Goal: Task Accomplishment & Management: Manage account settings

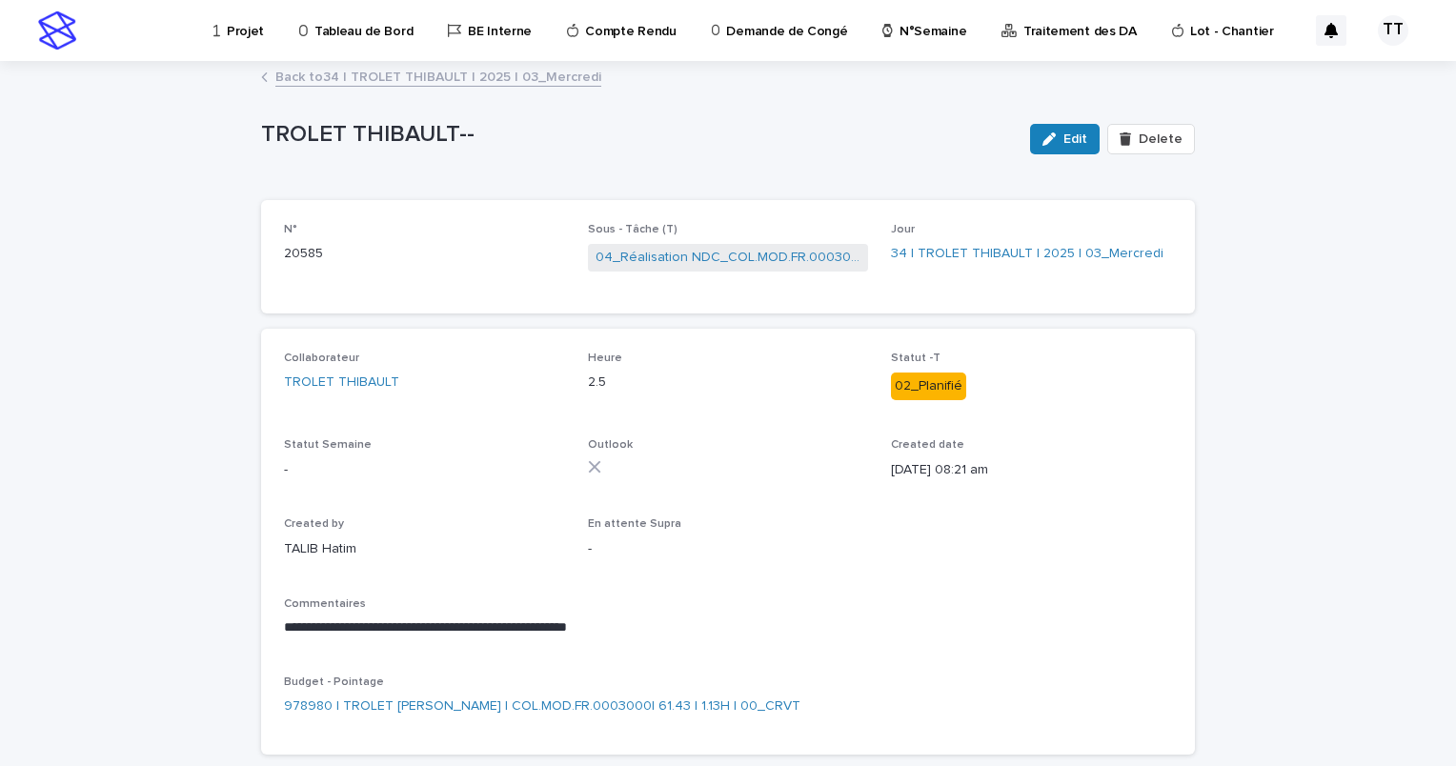
scroll to position [4, 0]
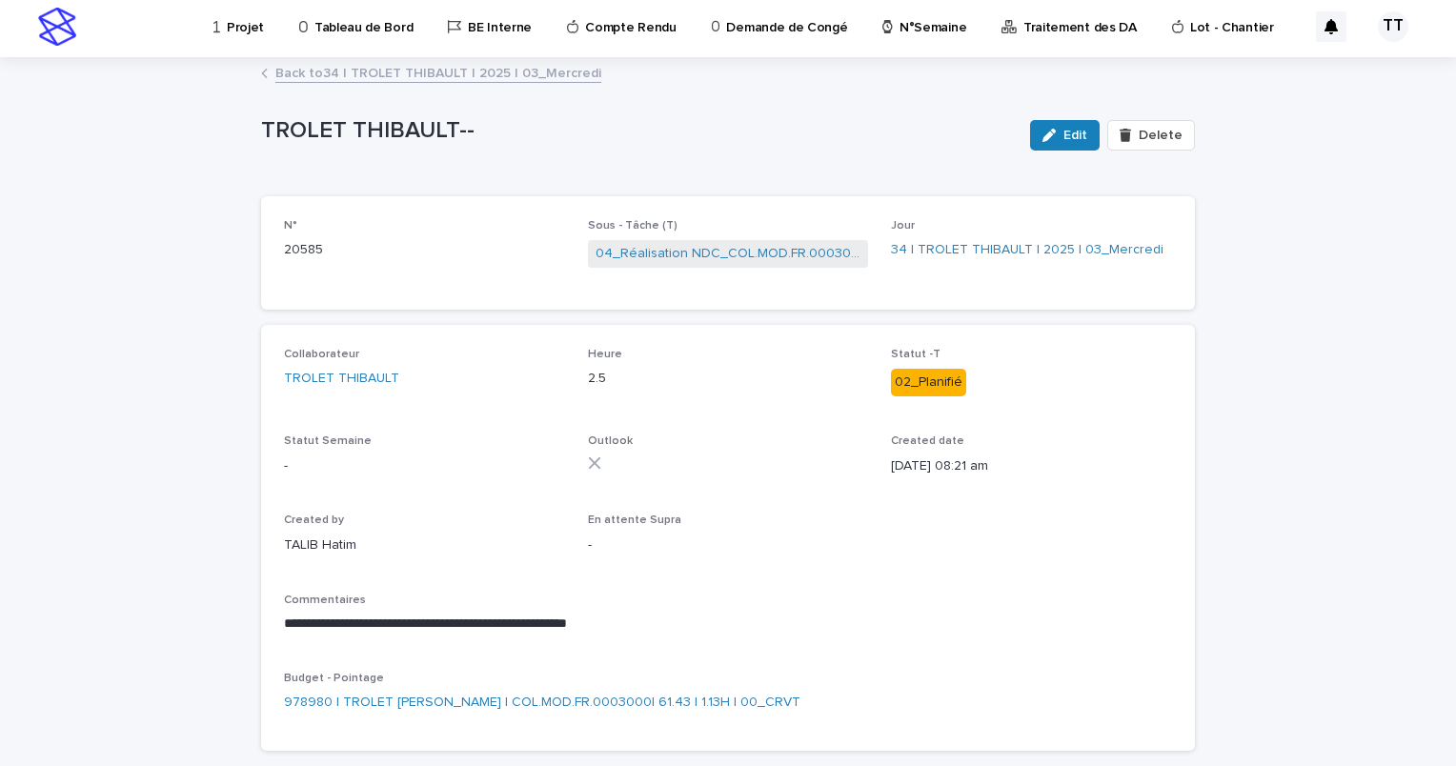
click at [407, 71] on link "Back to 34 | TROLET [PERSON_NAME] | 2025 | 03_Mercredi" at bounding box center [438, 72] width 326 height 22
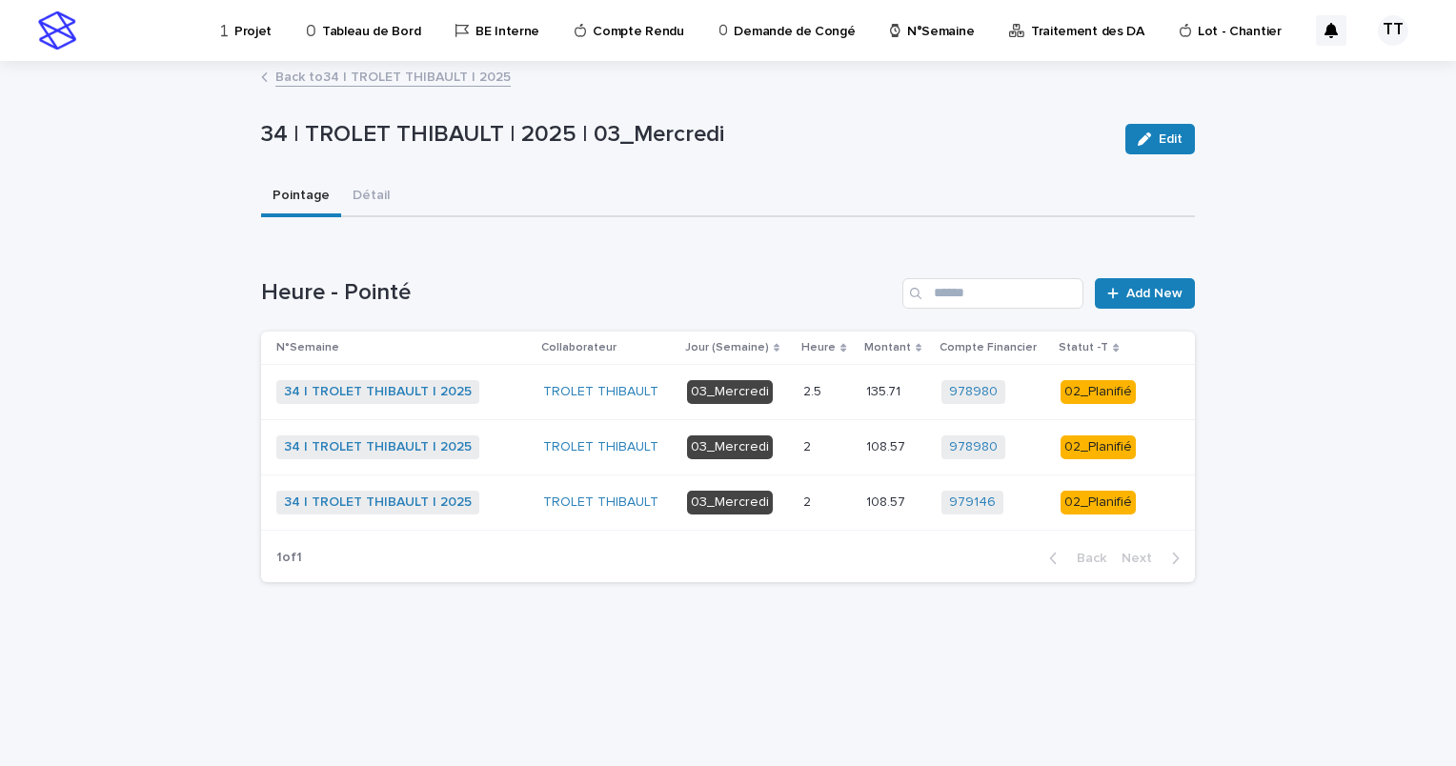
click at [1015, 393] on div "978980 + 0" at bounding box center [994, 392] width 104 height 24
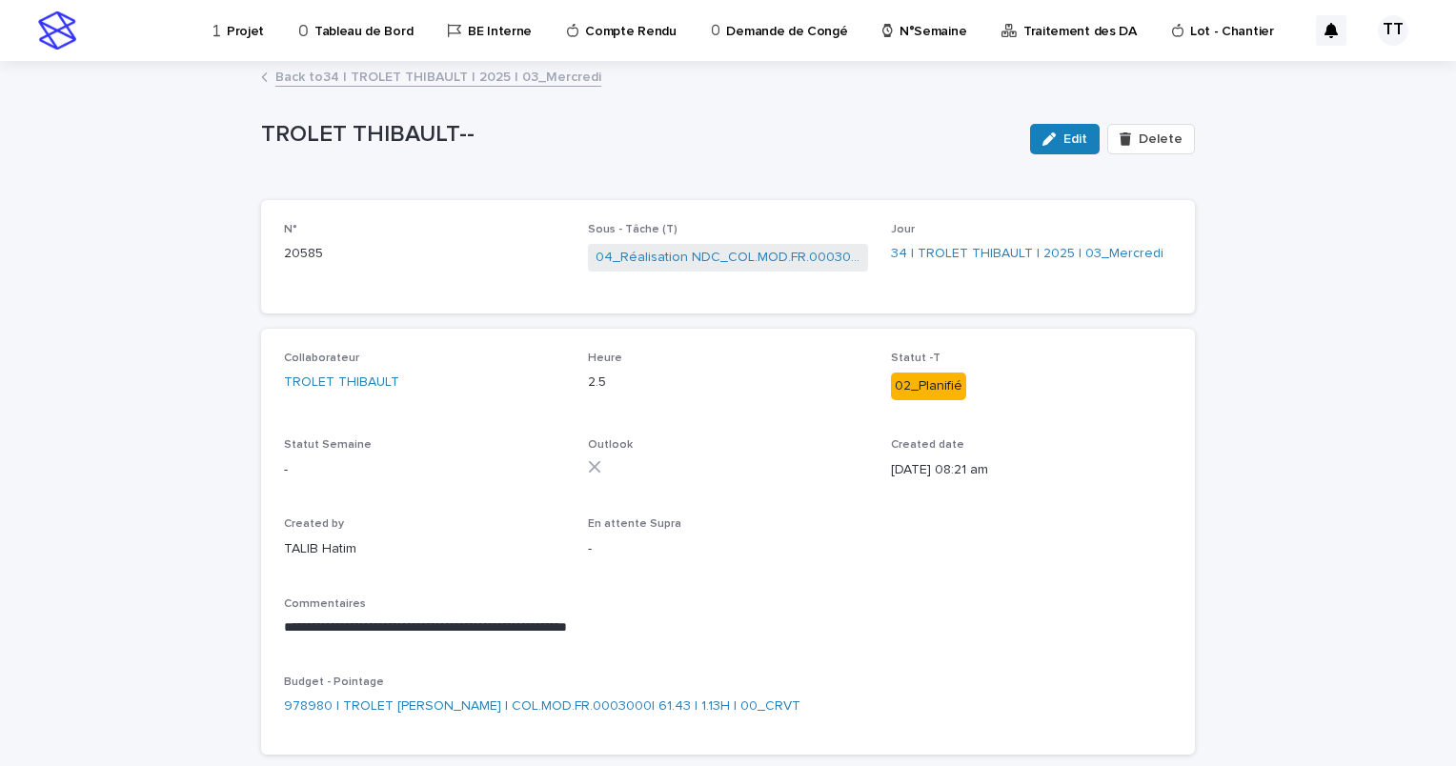
click at [359, 76] on link "Back to 34 | TROLET [PERSON_NAME] | 2025 | 03_Mercredi" at bounding box center [438, 76] width 326 height 22
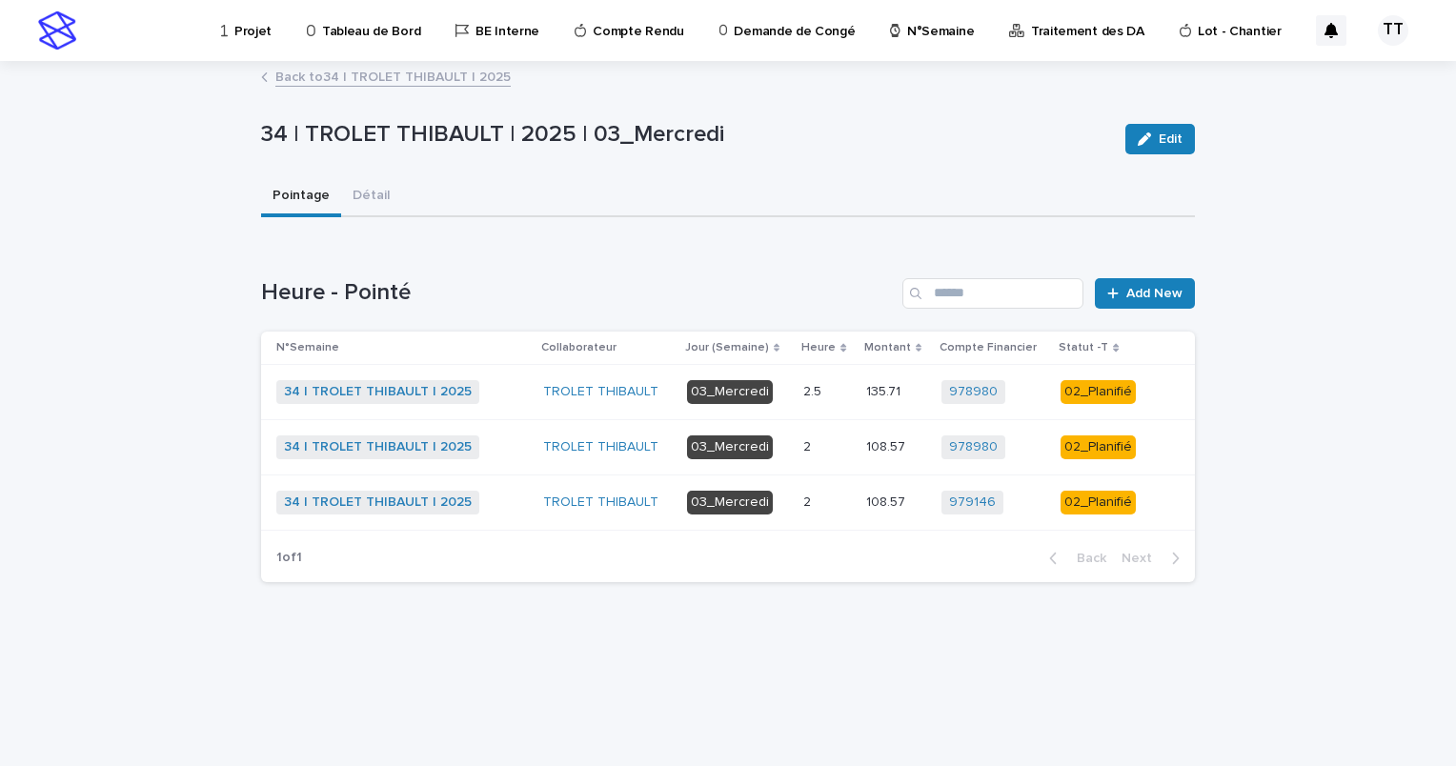
click at [840, 395] on p at bounding box center [826, 392] width 47 height 16
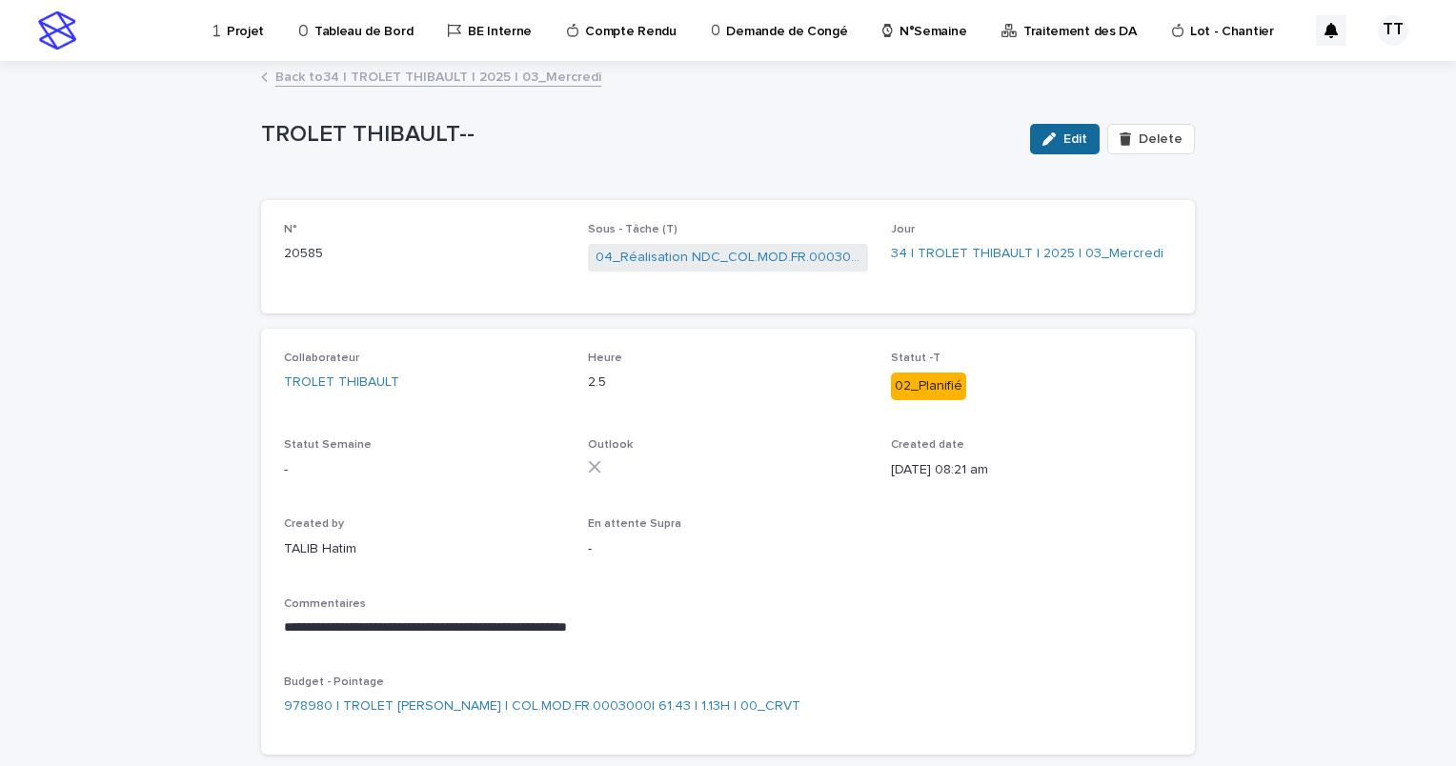
click at [1046, 136] on icon "button" at bounding box center [1049, 138] width 13 height 13
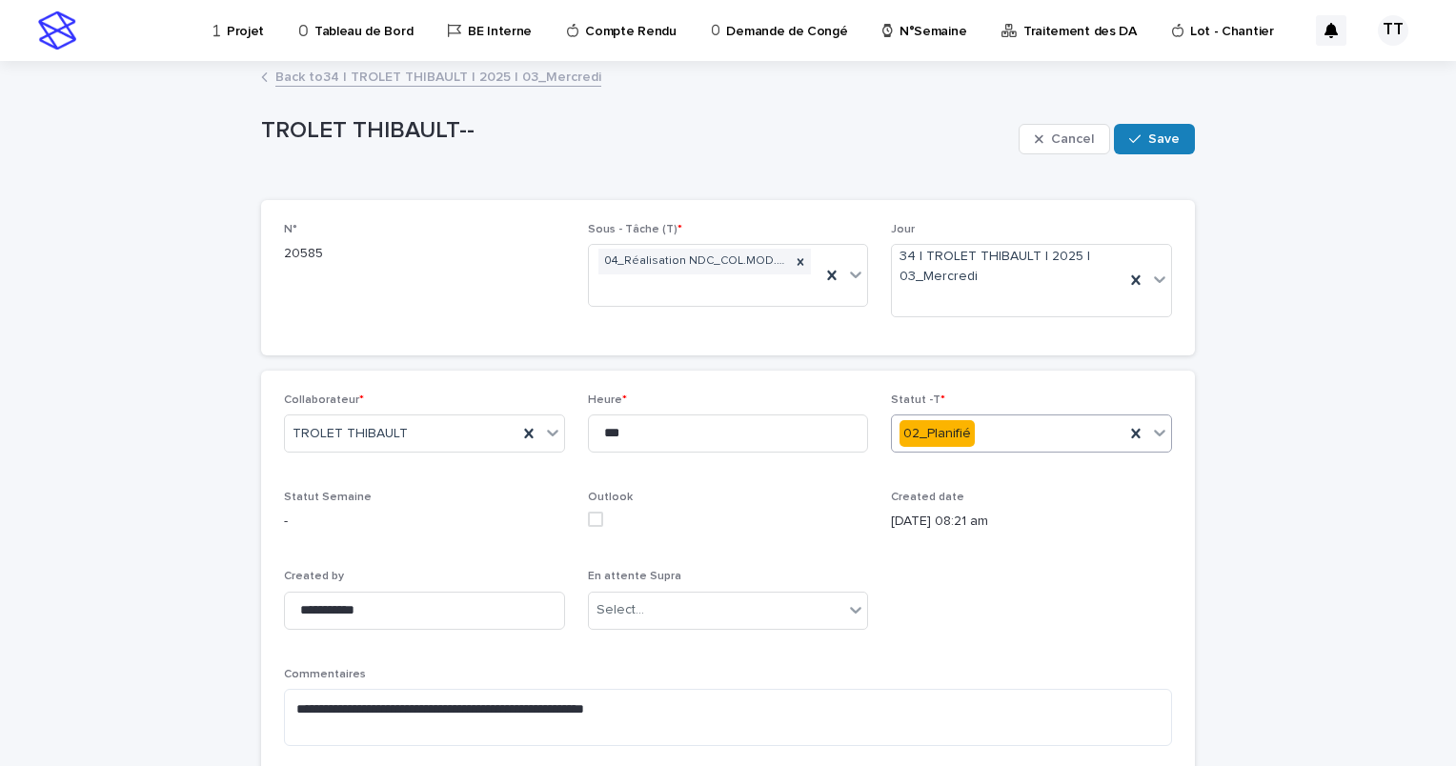
click at [1029, 429] on div "02_Planifié" at bounding box center [1008, 433] width 233 height 31
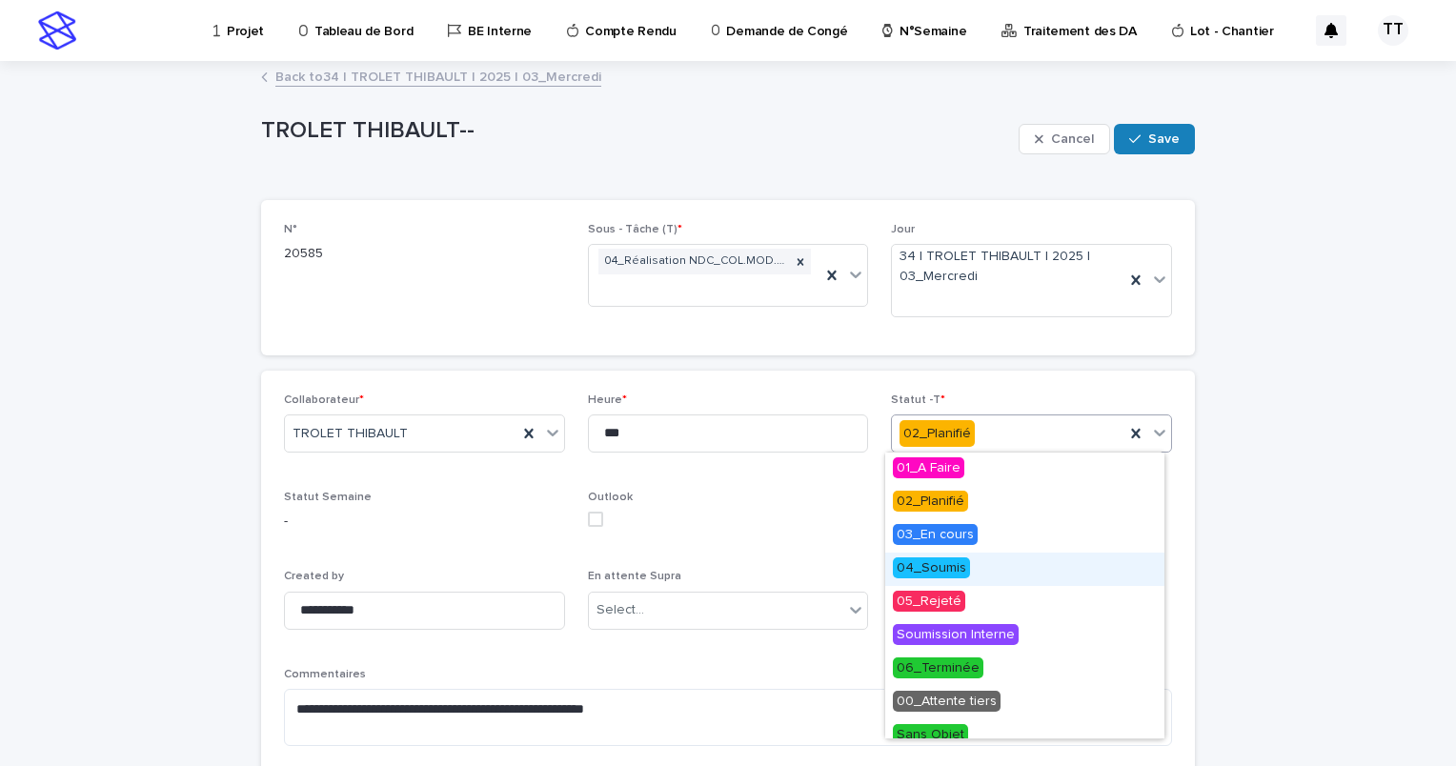
drag, startPoint x: 951, startPoint y: 619, endPoint x: 946, endPoint y: 571, distance: 47.9
click at [946, 571] on span "04_Soumis" at bounding box center [931, 568] width 77 height 21
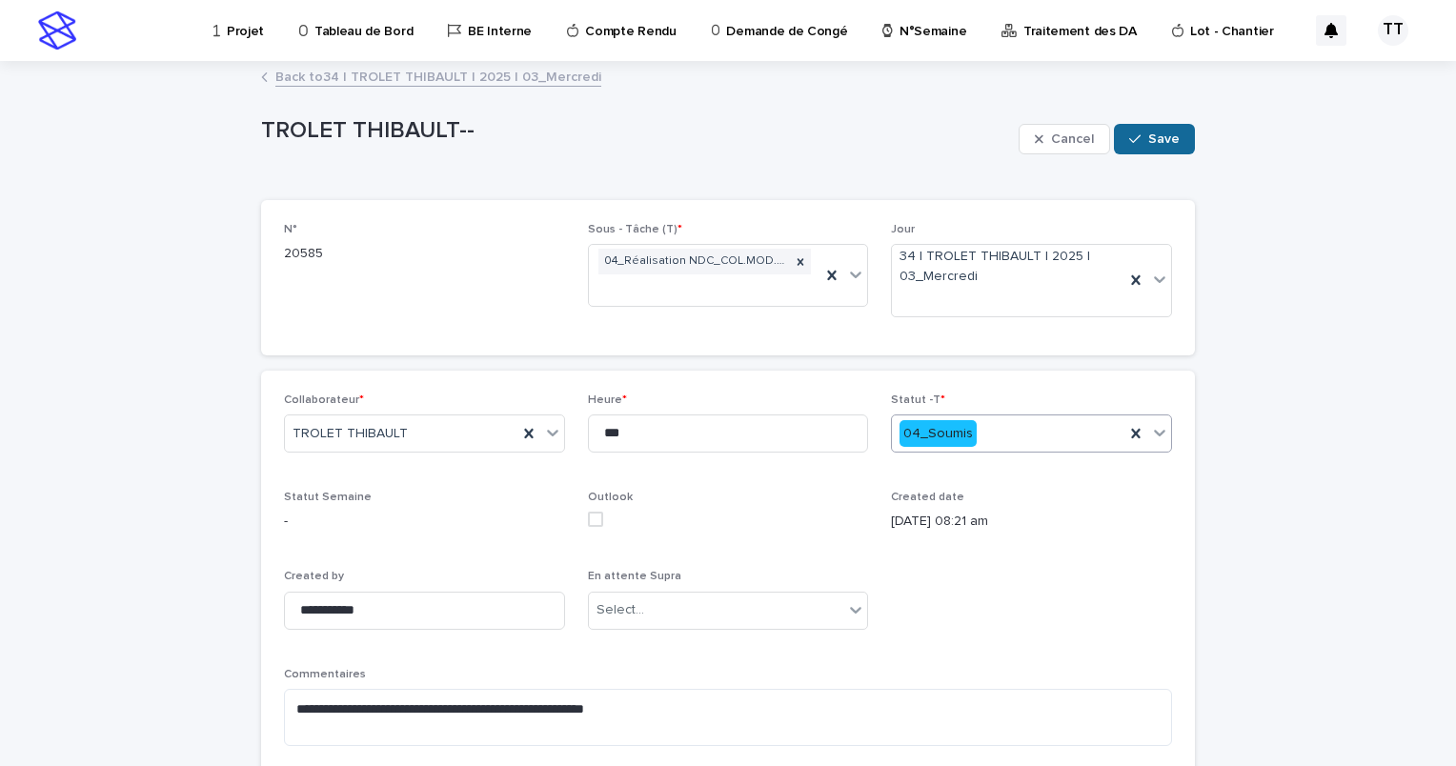
click at [1148, 145] on span "Save" at bounding box center [1163, 138] width 31 height 13
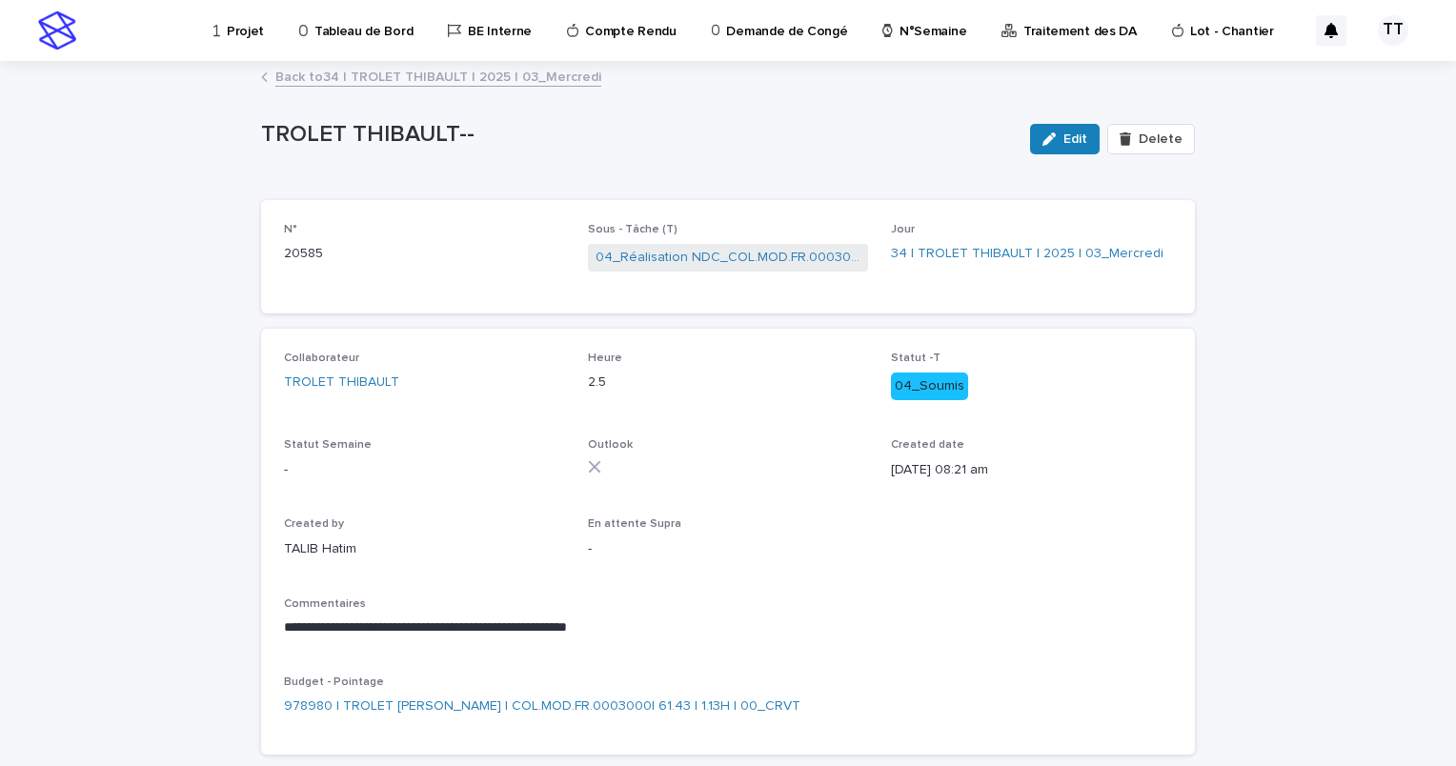
click at [397, 76] on link "Back to 34 | TROLET [PERSON_NAME] | 2025 | 03_Mercredi" at bounding box center [438, 76] width 326 height 22
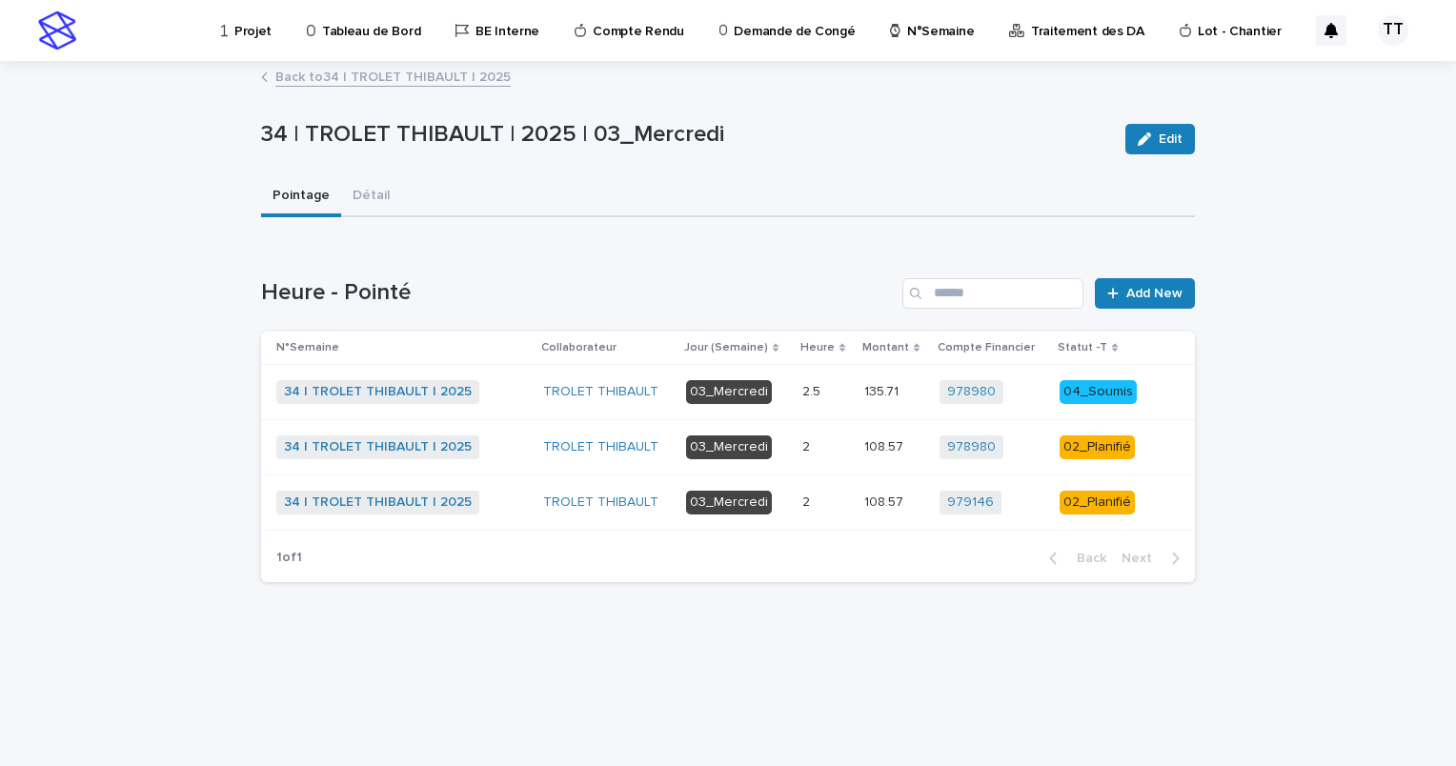
click at [840, 455] on div "2 2" at bounding box center [825, 447] width 47 height 31
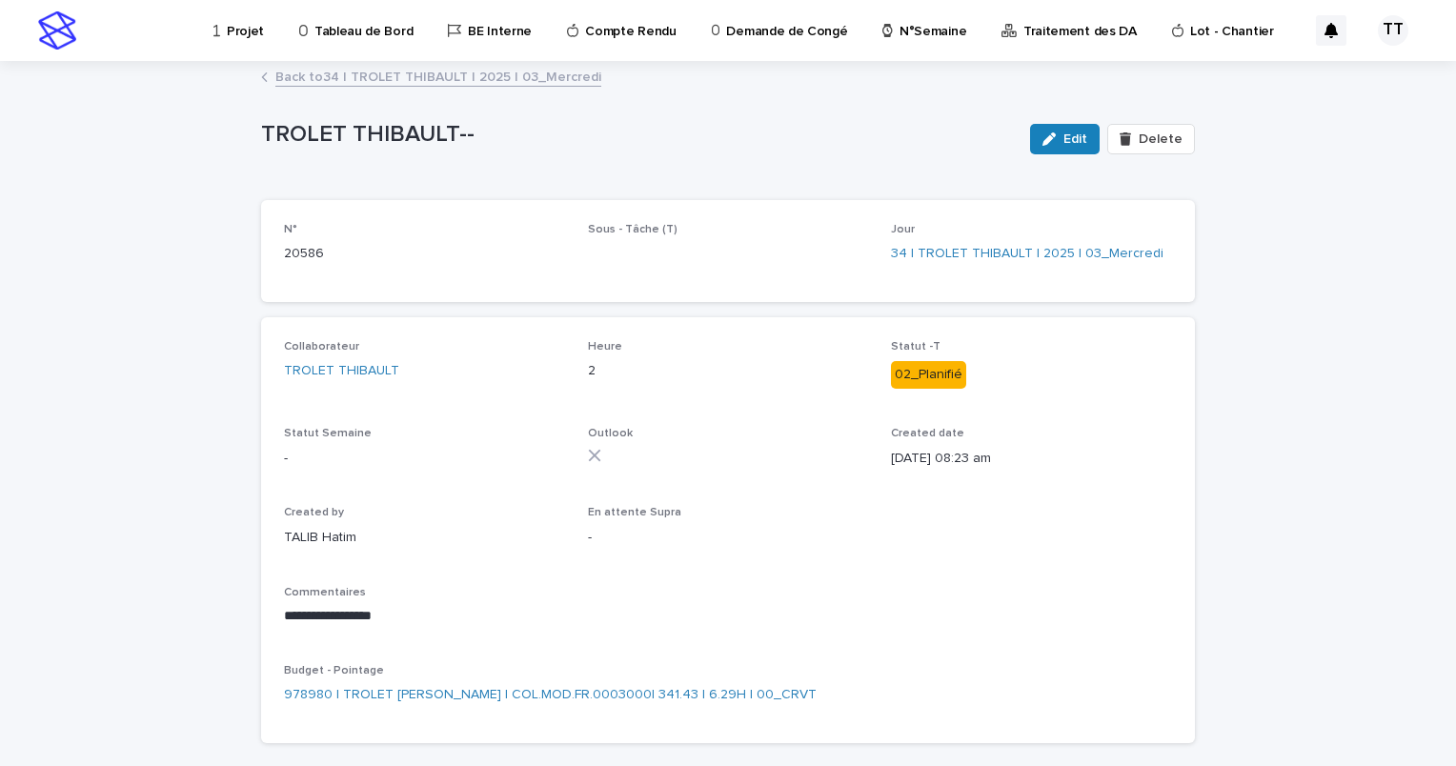
click at [337, 69] on link "Back to 34 | TROLET [PERSON_NAME] | 2025 | 03_Mercredi" at bounding box center [438, 76] width 326 height 22
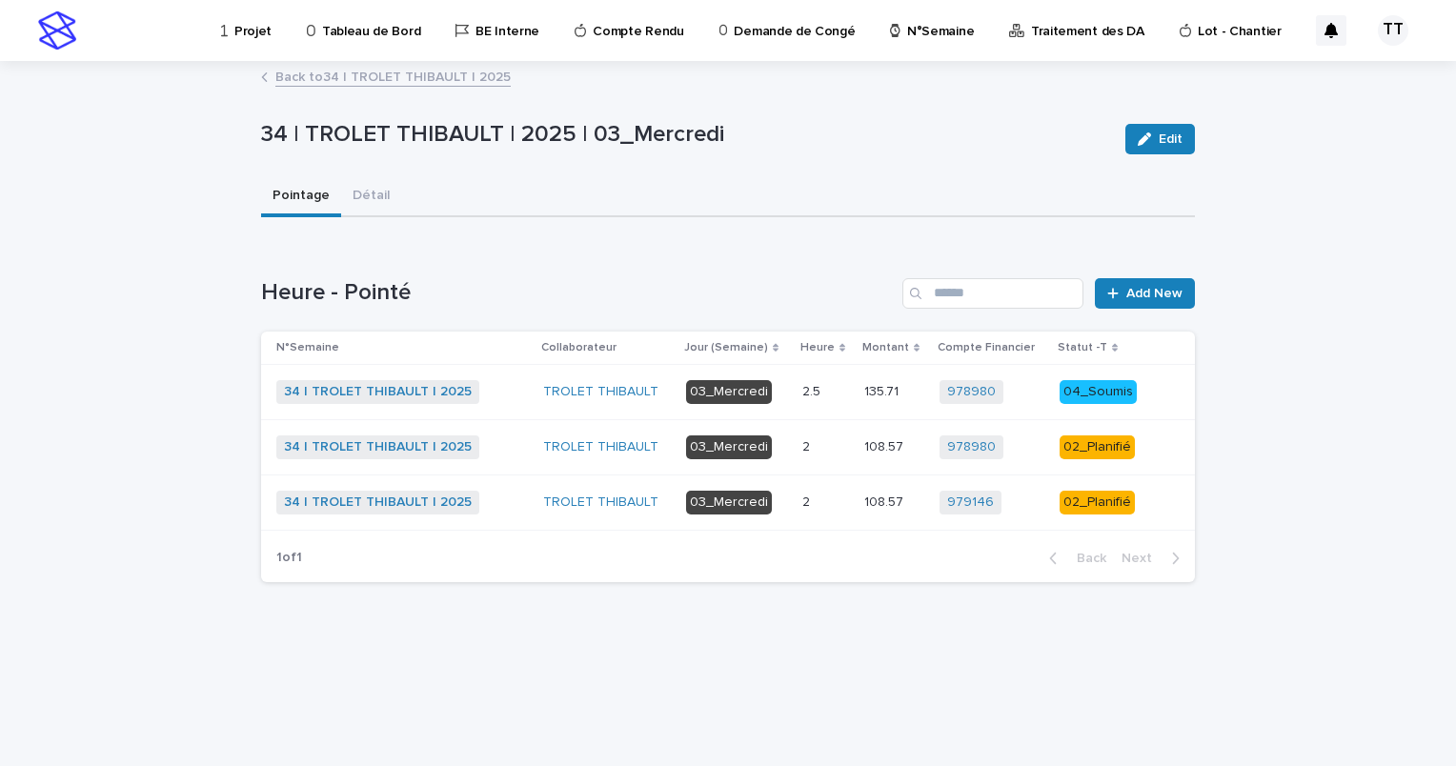
click at [814, 500] on p "2" at bounding box center [807, 501] width 11 height 20
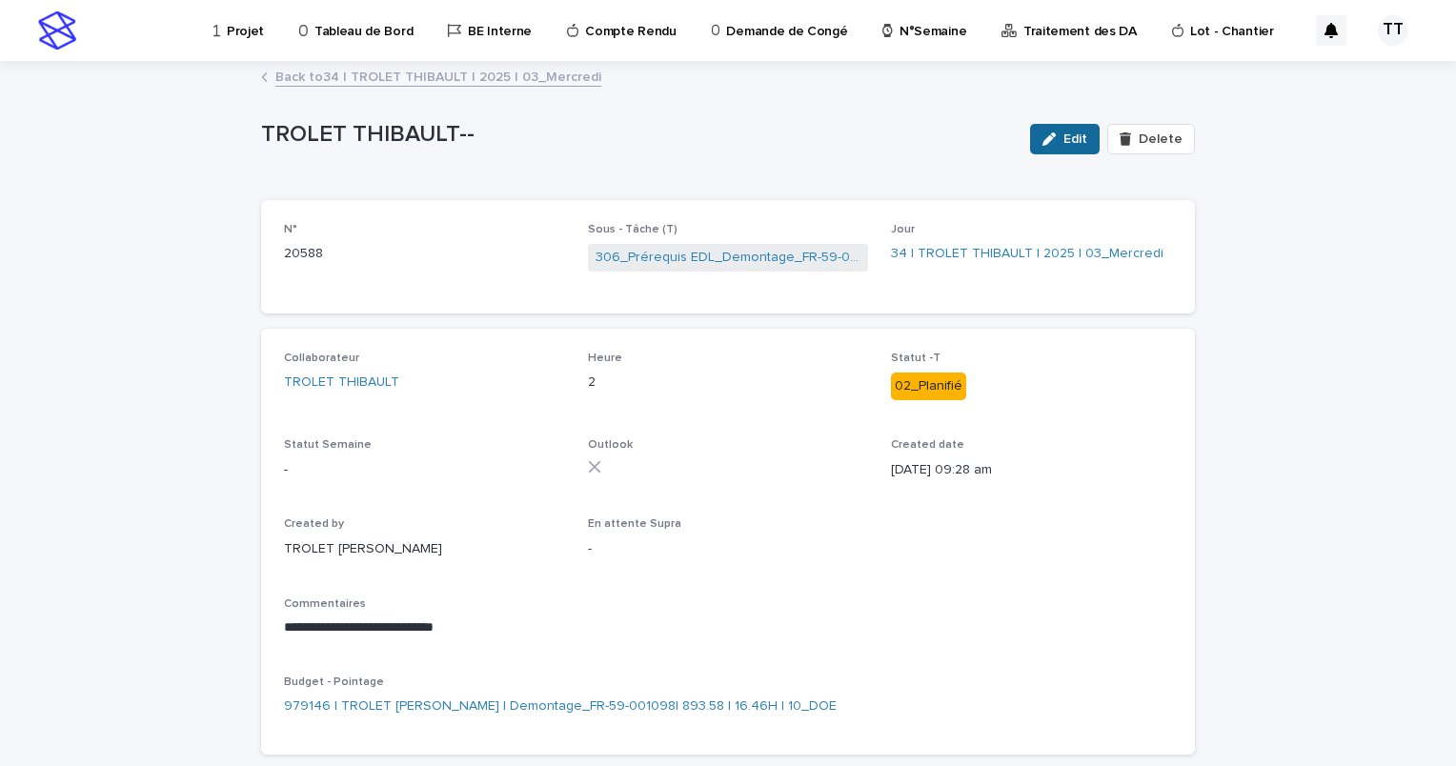
click at [1078, 135] on span "Edit" at bounding box center [1076, 138] width 24 height 13
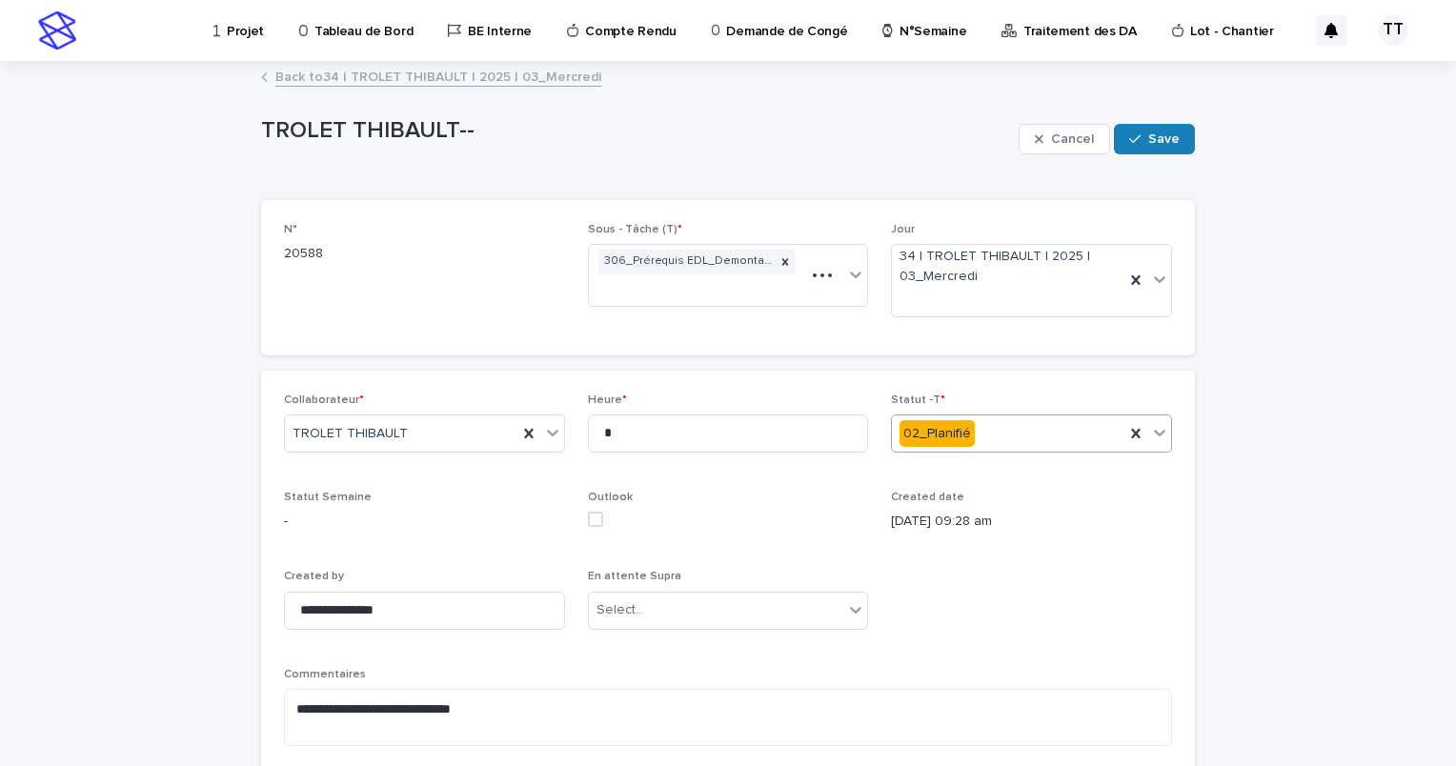
click at [1014, 437] on div "02_Planifié" at bounding box center [1008, 433] width 233 height 31
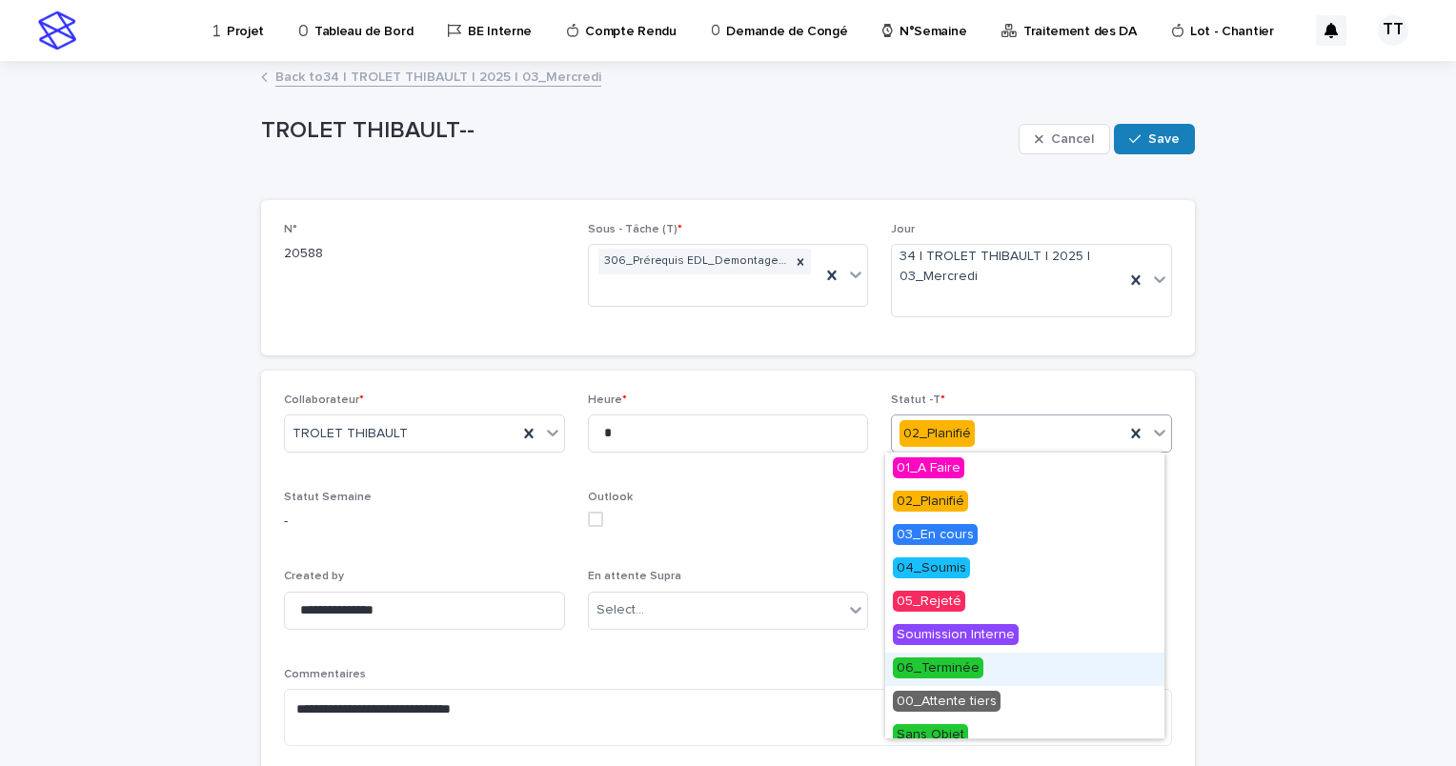
click at [937, 671] on span "06_Terminée" at bounding box center [938, 668] width 91 height 21
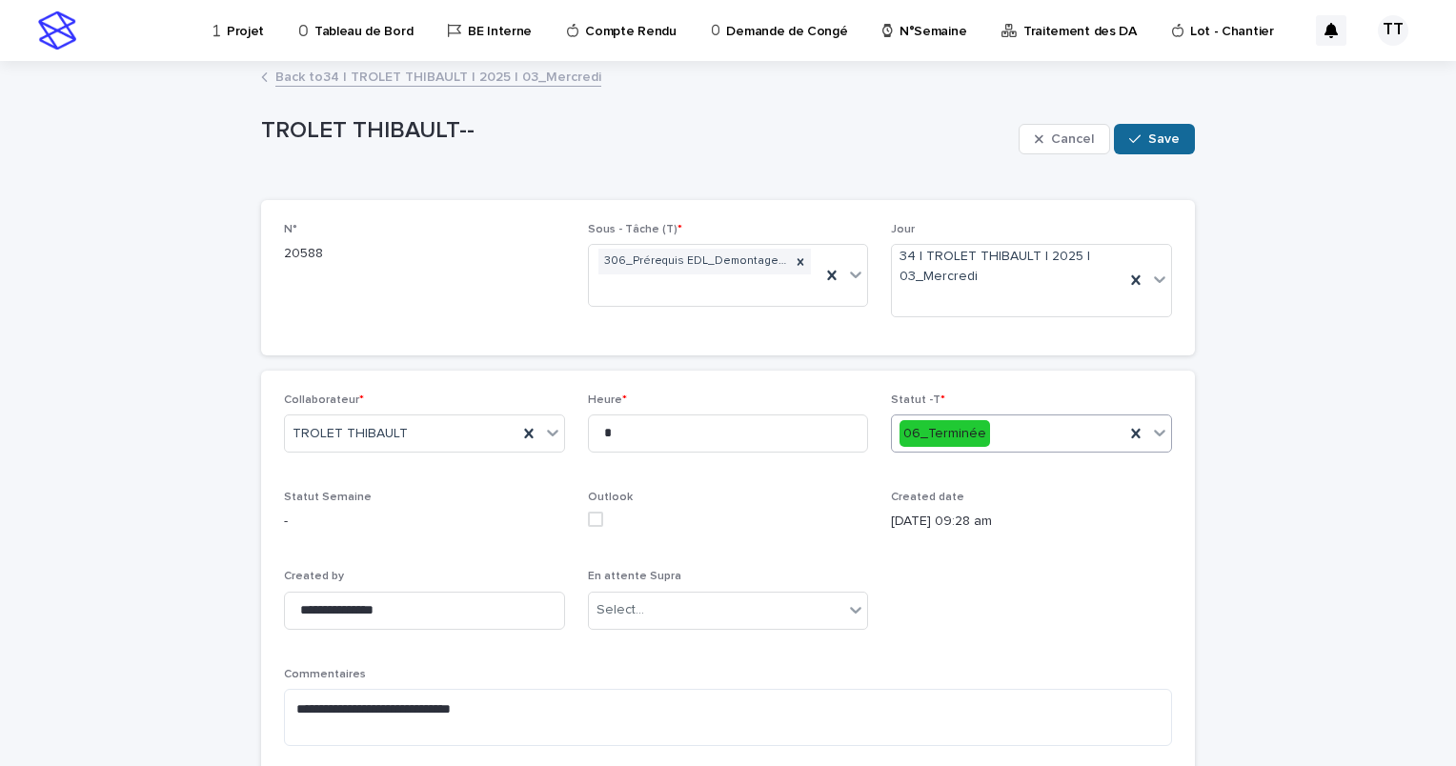
click at [1163, 145] on span "Save" at bounding box center [1163, 138] width 31 height 13
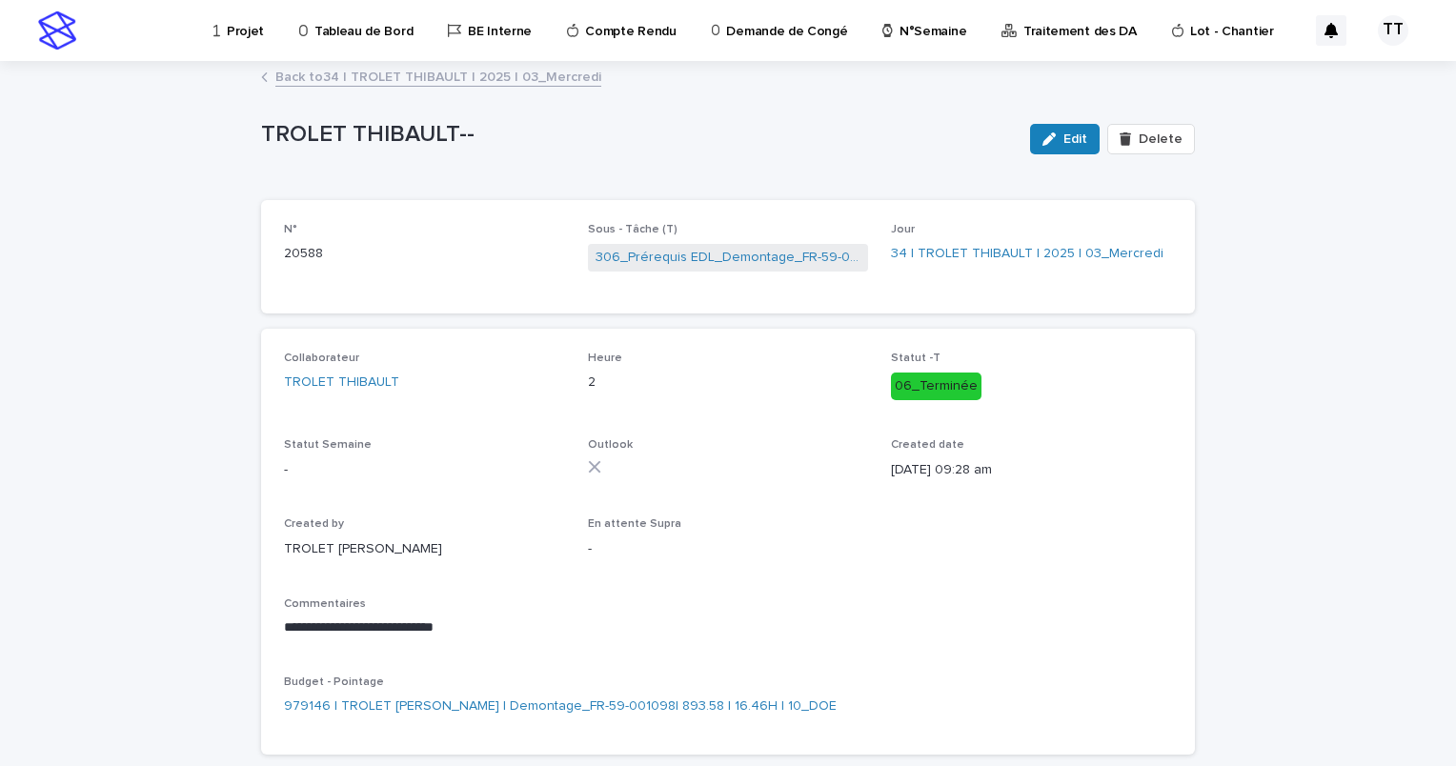
click at [399, 89] on div "Back to 34 | TROLET [PERSON_NAME] | 2025 | 03_Mercredi" at bounding box center [728, 78] width 953 height 27
click at [398, 77] on link "Back to 34 | TROLET [PERSON_NAME] | 2025 | 03_Mercredi" at bounding box center [438, 76] width 326 height 22
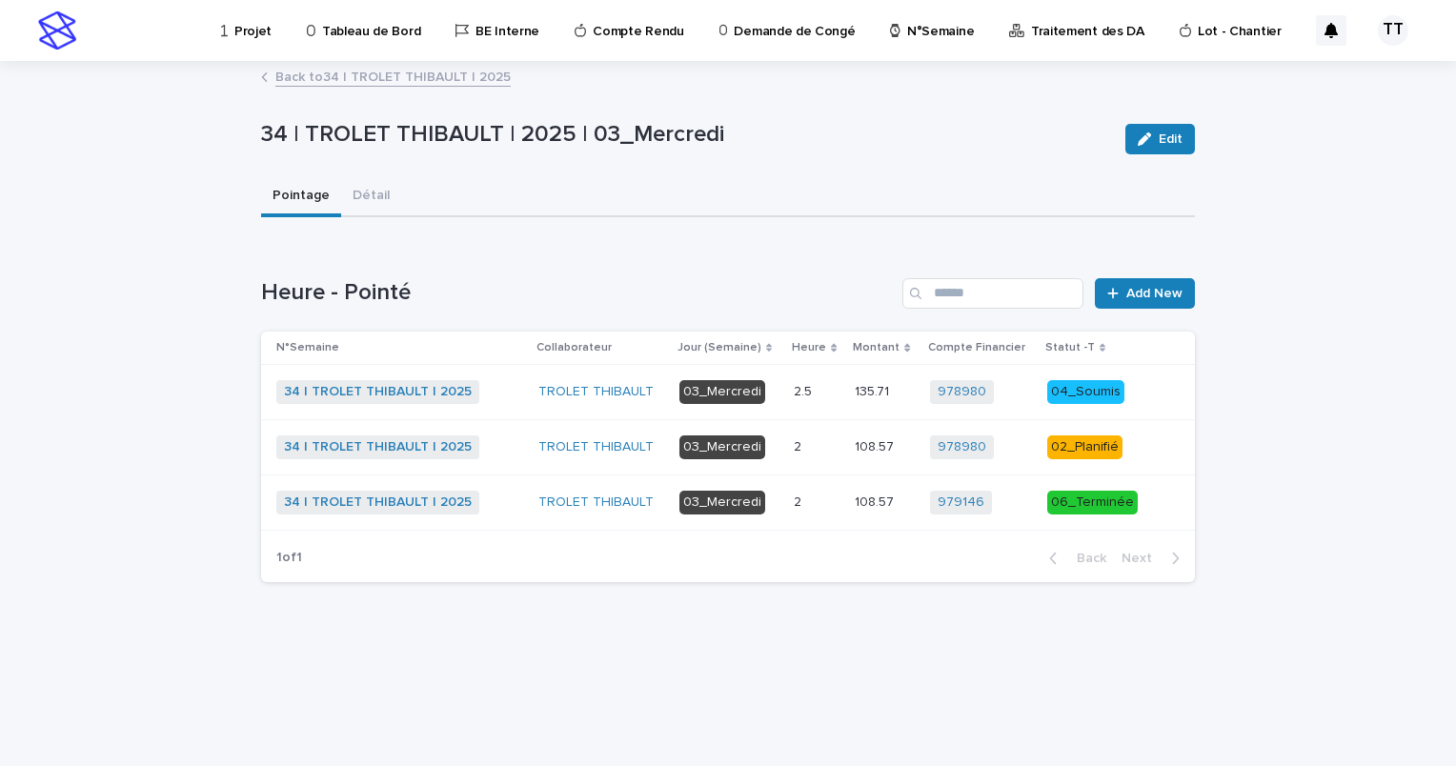
click at [877, 451] on p "108.57" at bounding box center [876, 446] width 43 height 20
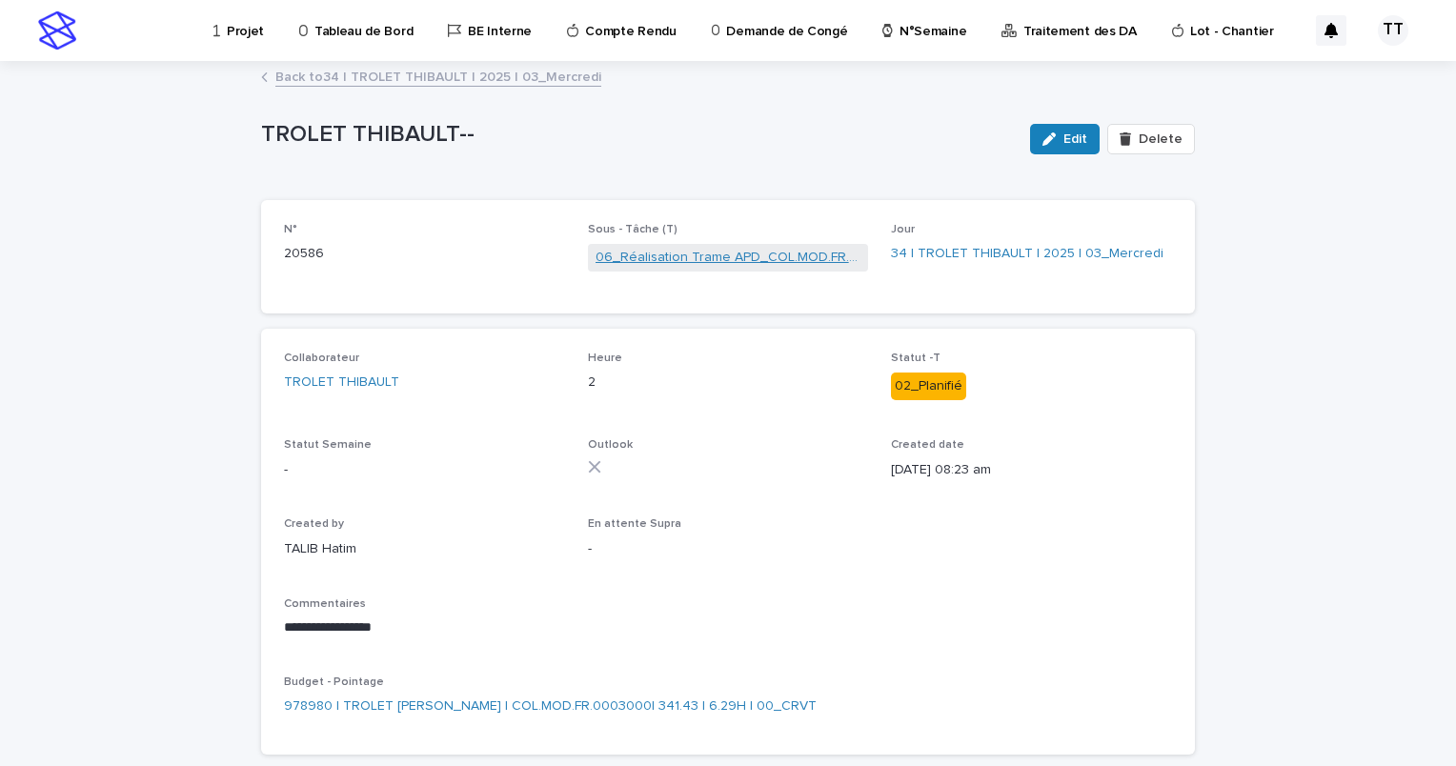
click at [741, 255] on link "06_Réalisation Trame APD_COL.MOD.FR.0003000" at bounding box center [729, 258] width 266 height 20
